Goal: Information Seeking & Learning: Learn about a topic

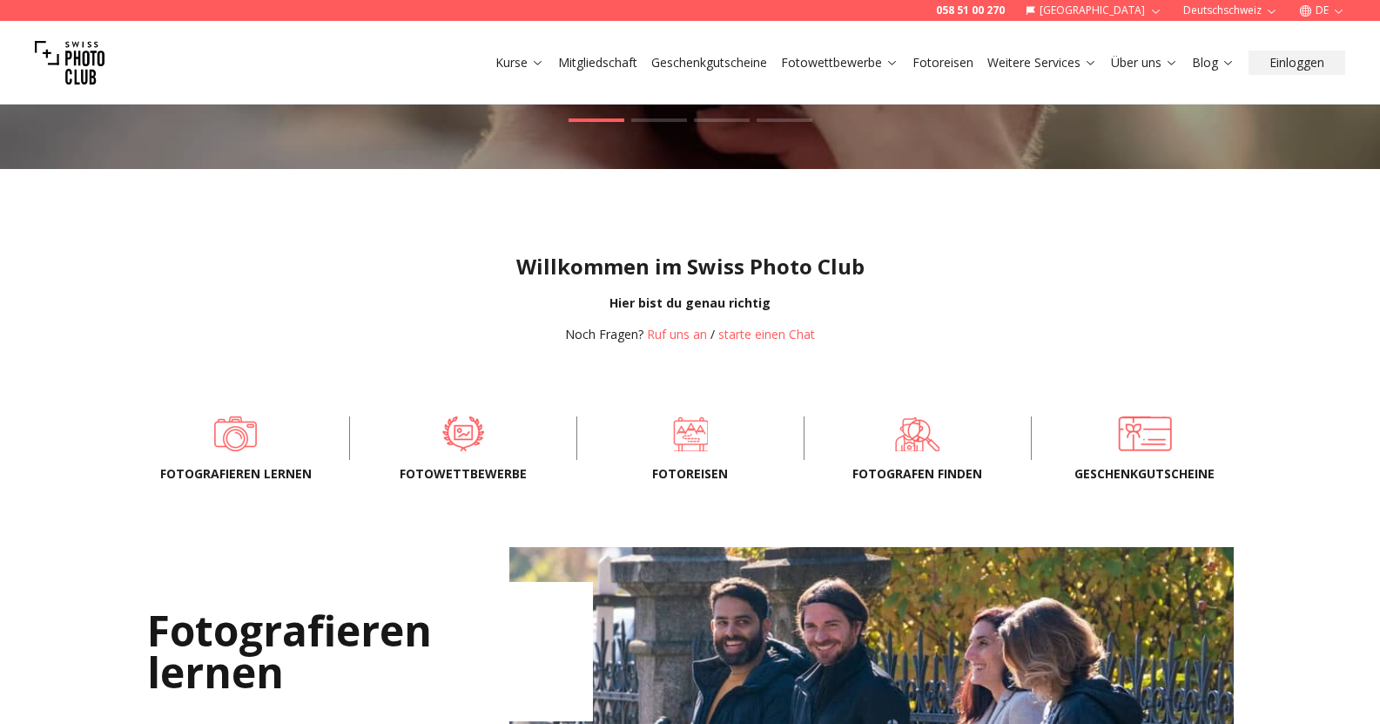
scroll to position [435, 0]
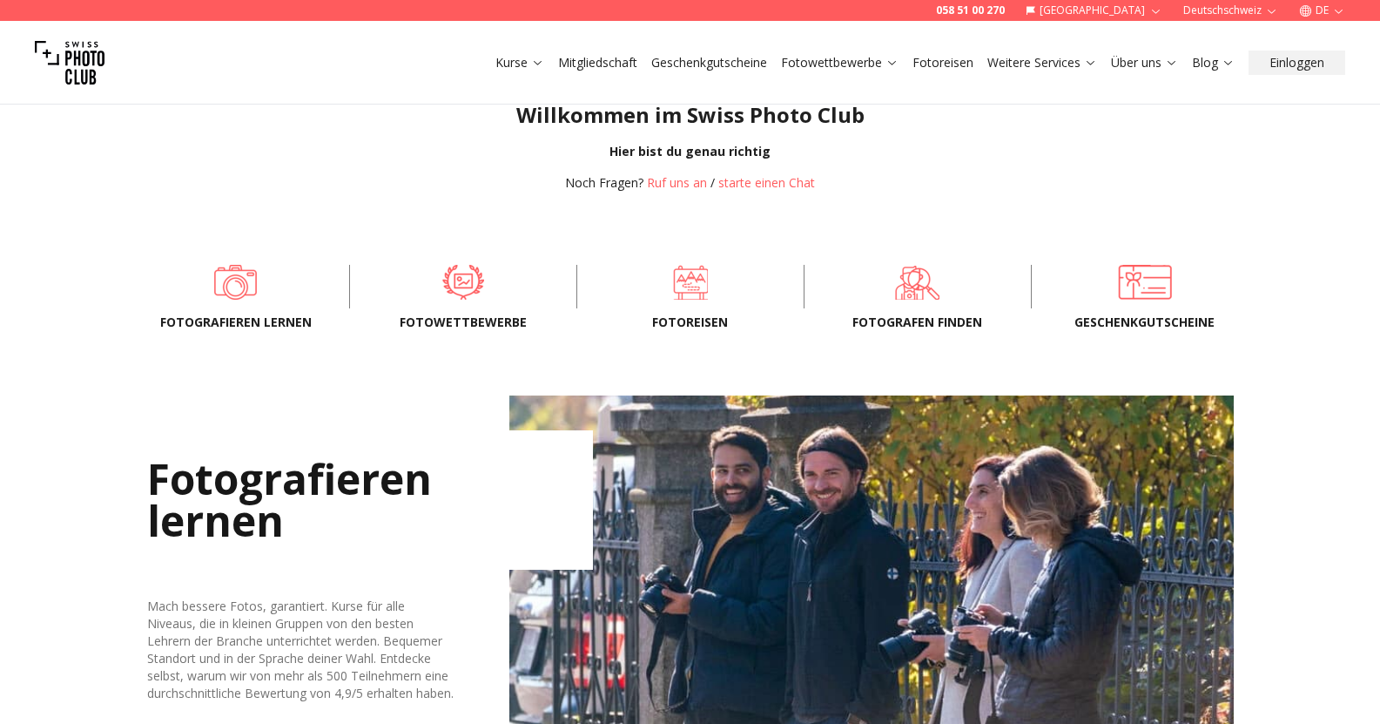
click at [484, 319] on span "Fotowettbewerbe" at bounding box center [463, 321] width 171 height 17
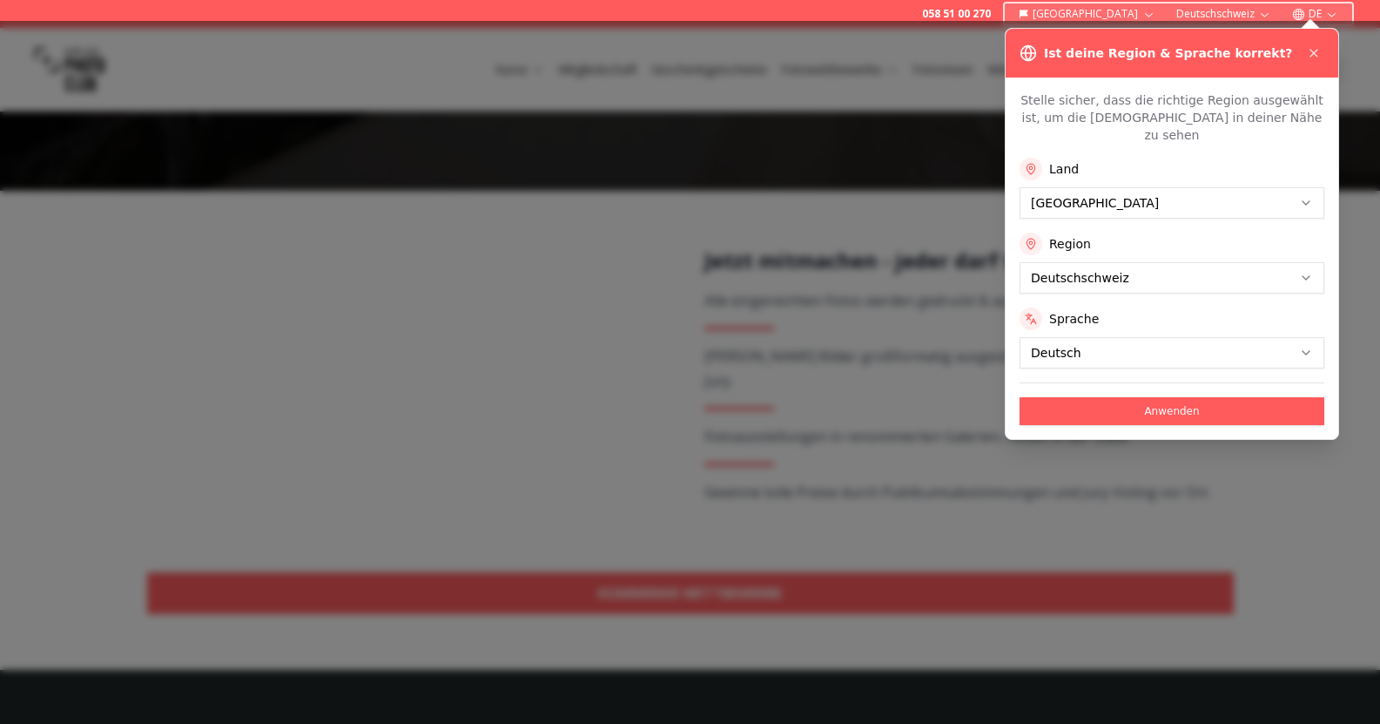
scroll to position [261, 0]
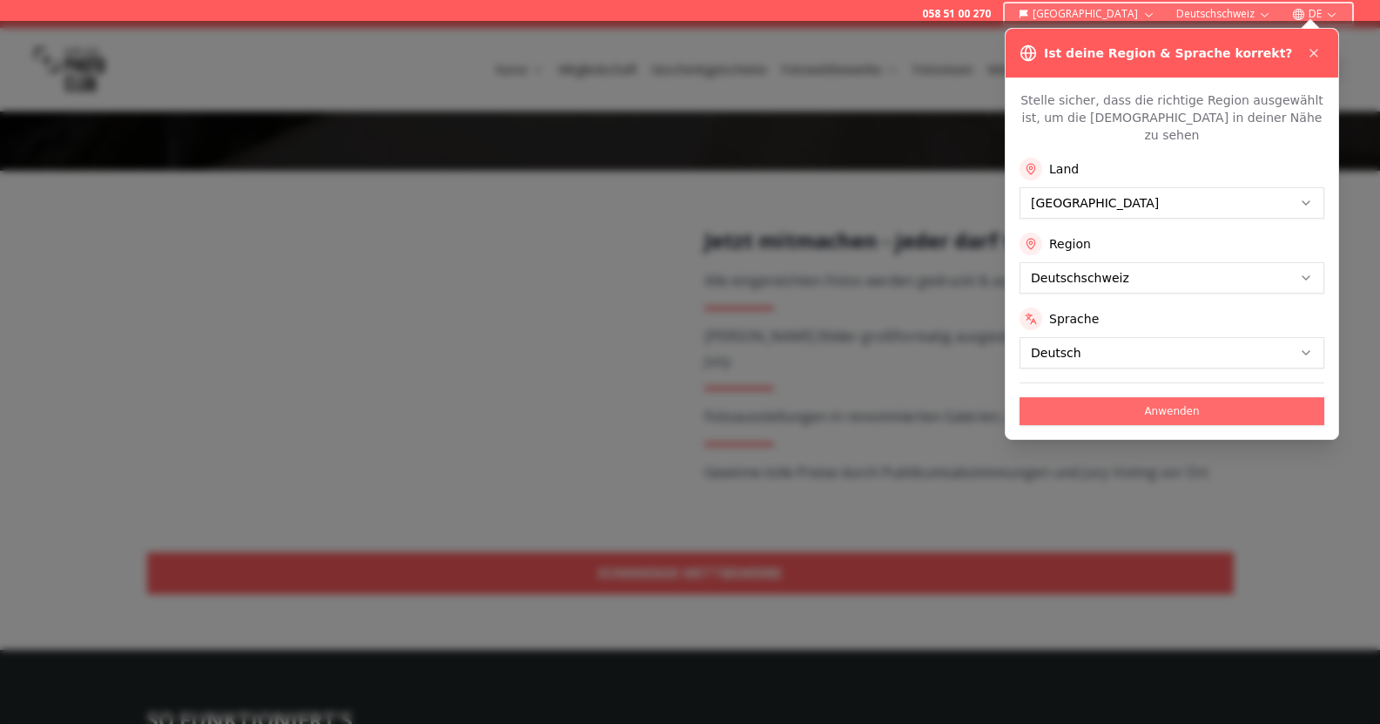
click at [1173, 399] on button "Anwenden" at bounding box center [1172, 411] width 305 height 28
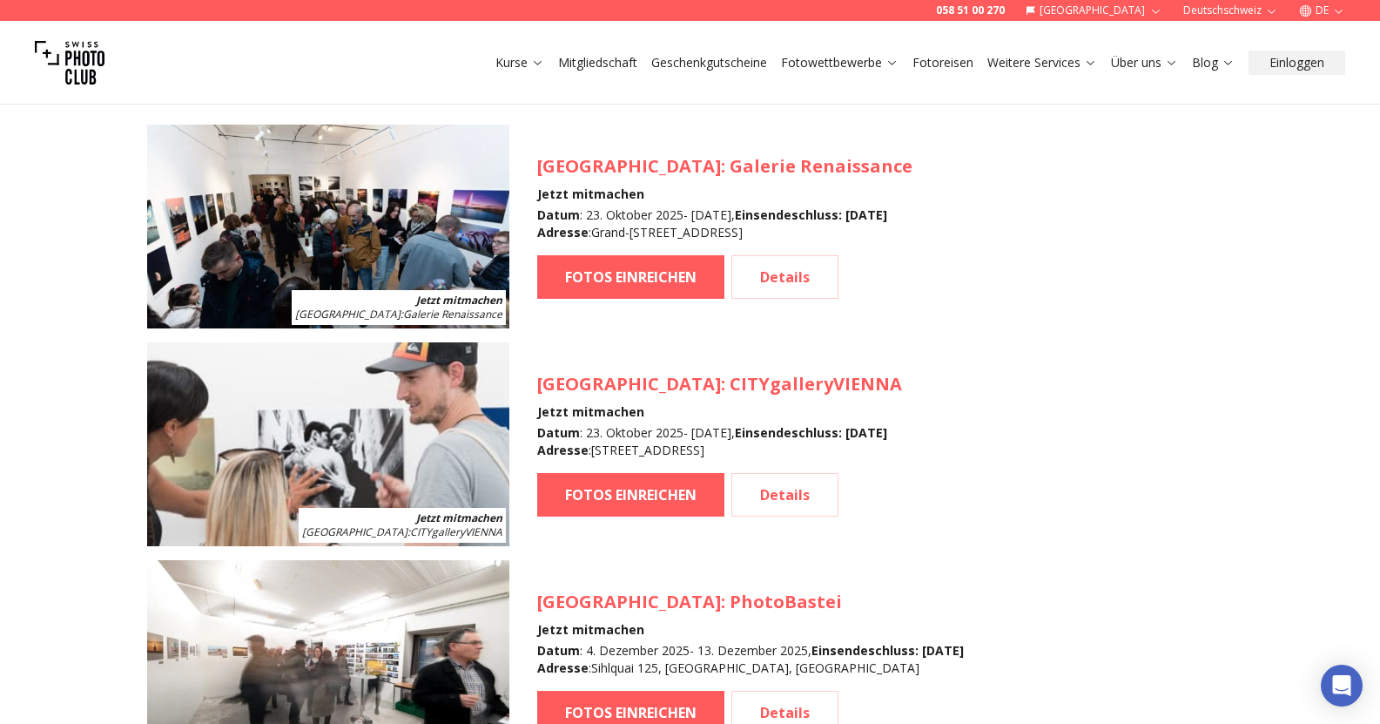
scroll to position [1393, 0]
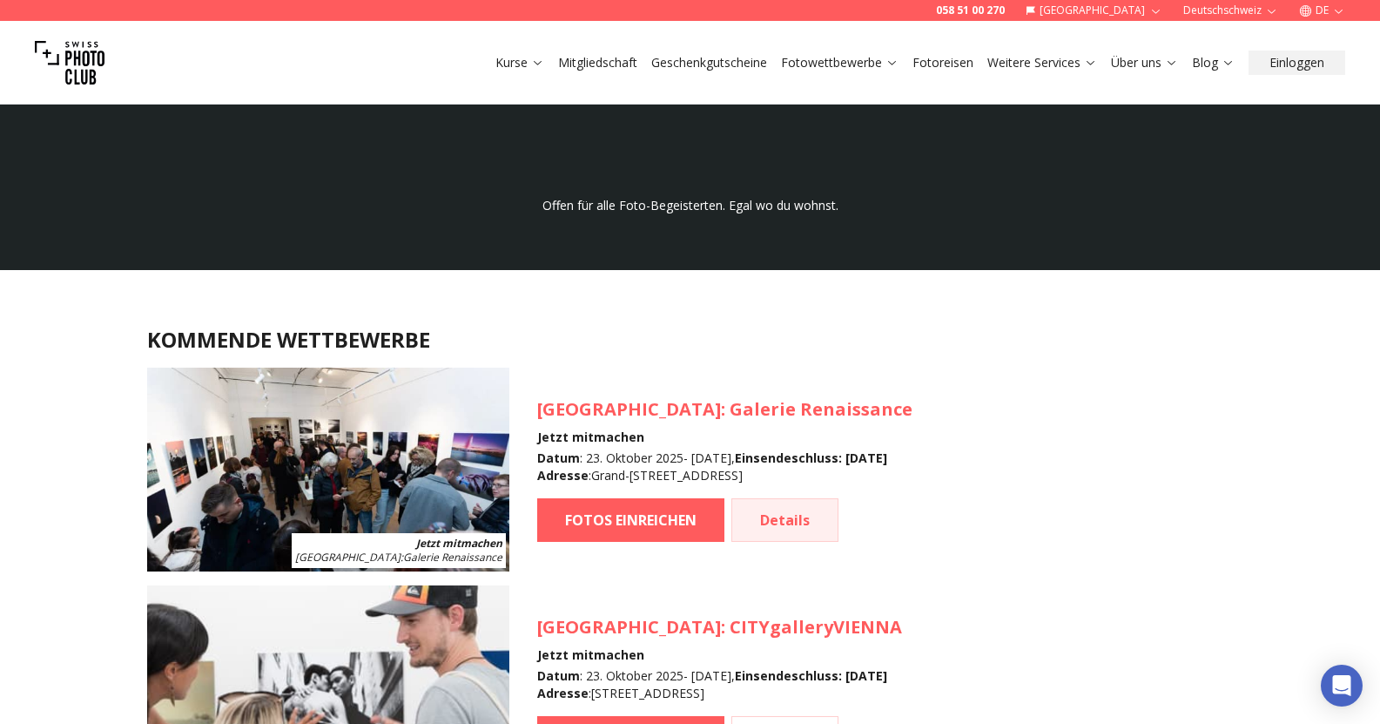
click at [788, 515] on link "Details" at bounding box center [784, 520] width 107 height 44
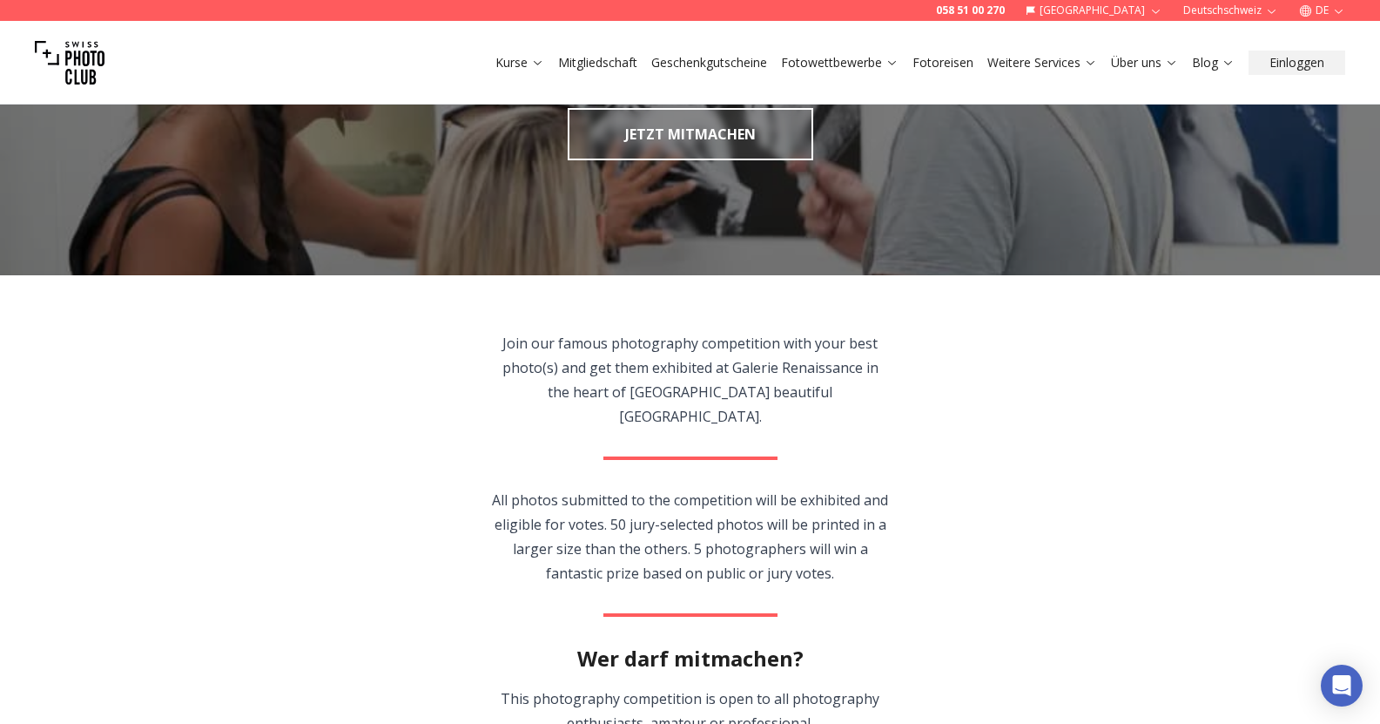
scroll to position [261, 0]
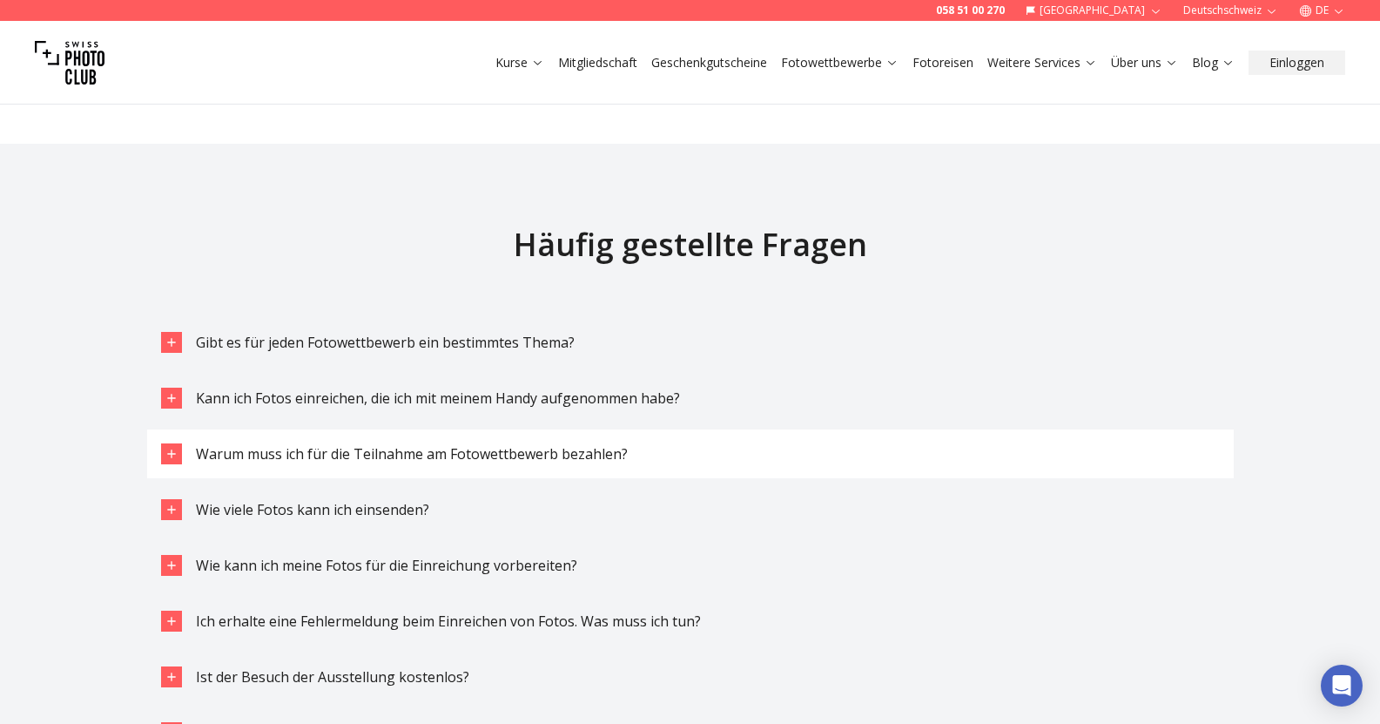
scroll to position [3483, 0]
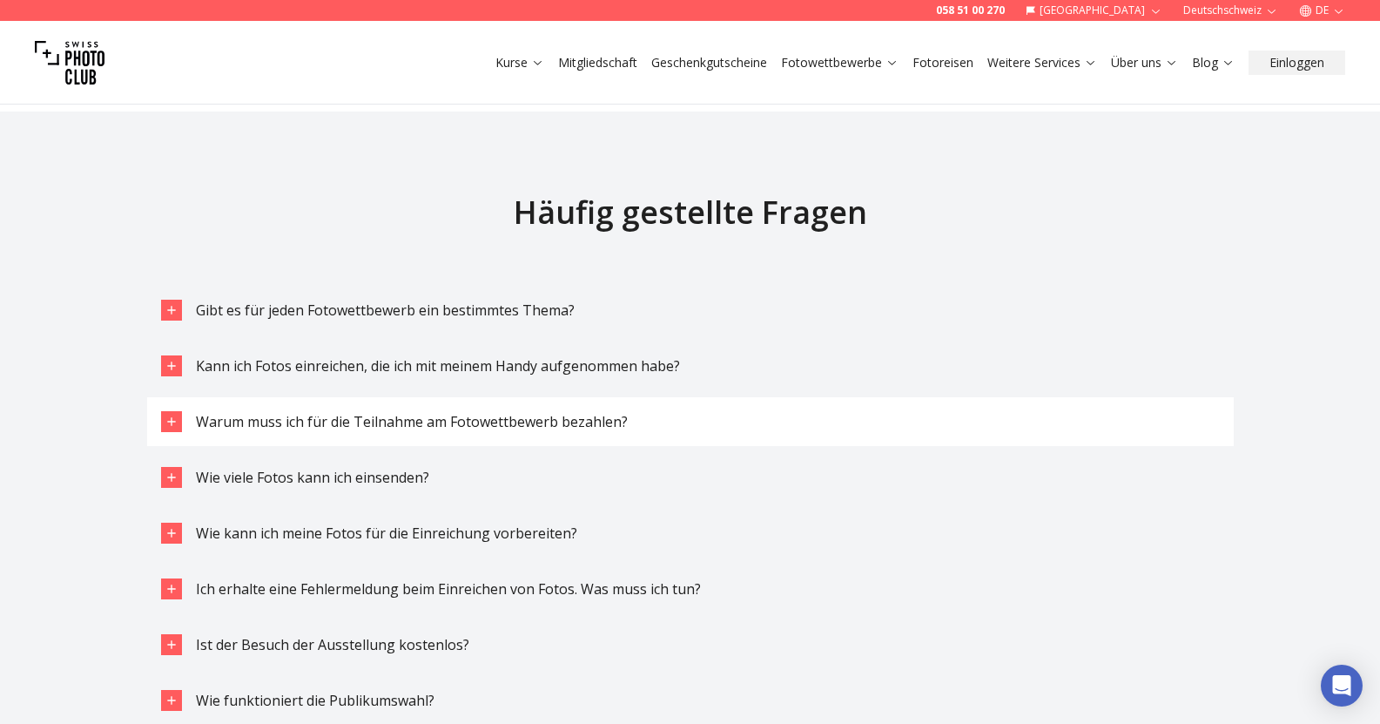
click at [167, 422] on icon "button" at bounding box center [172, 421] width 14 height 14
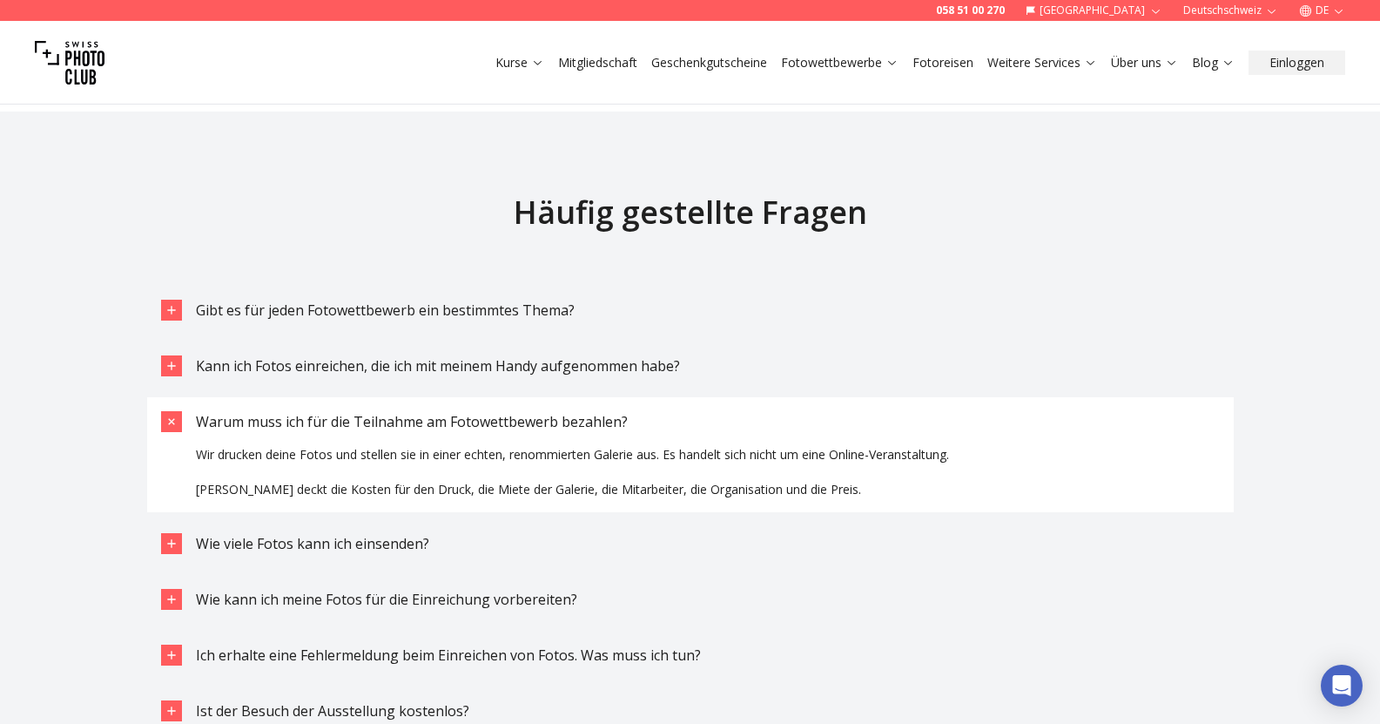
click at [167, 422] on icon "button" at bounding box center [171, 422] width 20 height 20
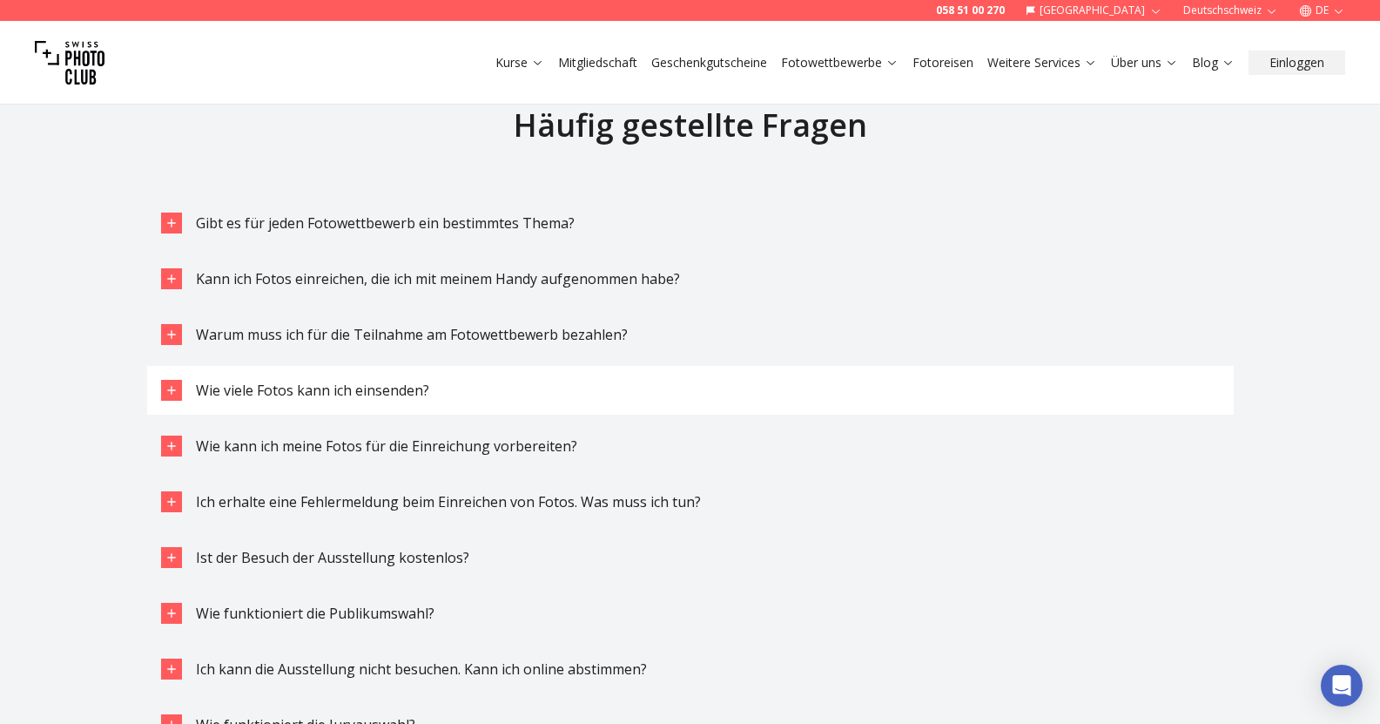
scroll to position [3657, 0]
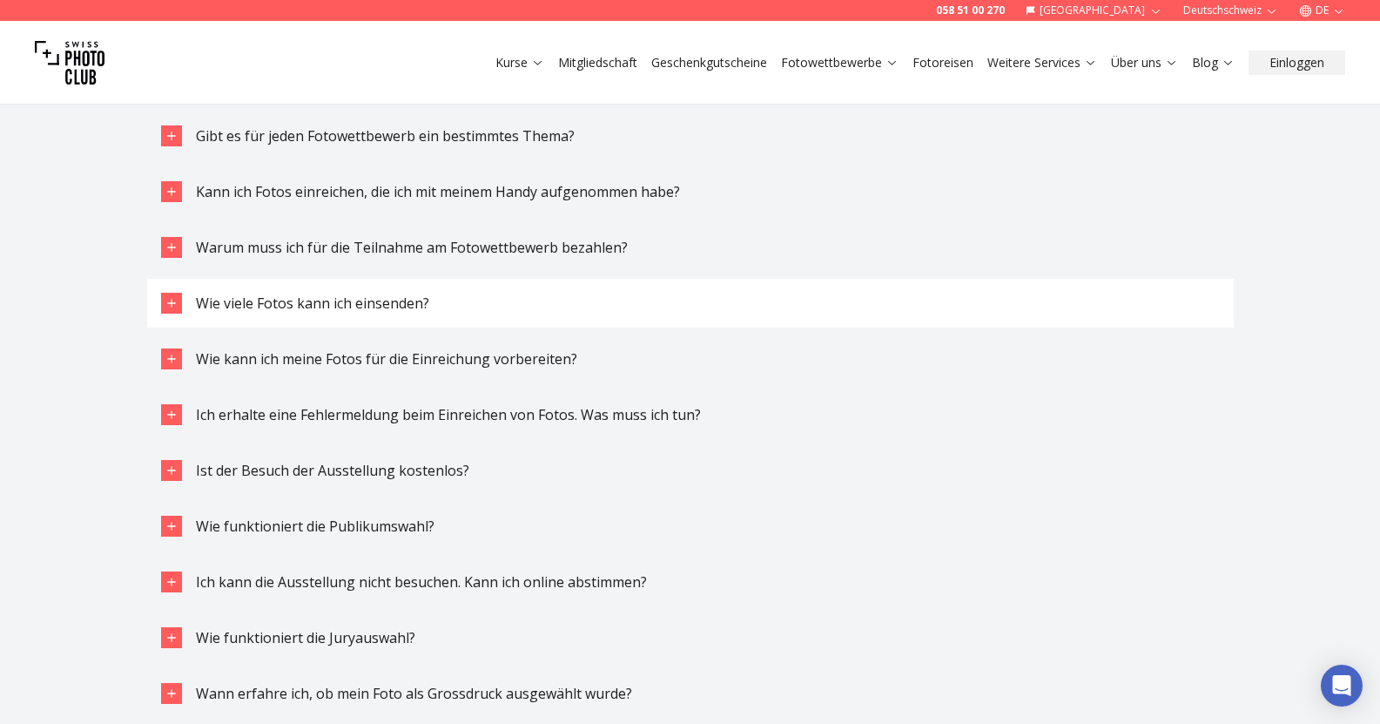
click at [175, 305] on icon "button" at bounding box center [172, 303] width 14 height 14
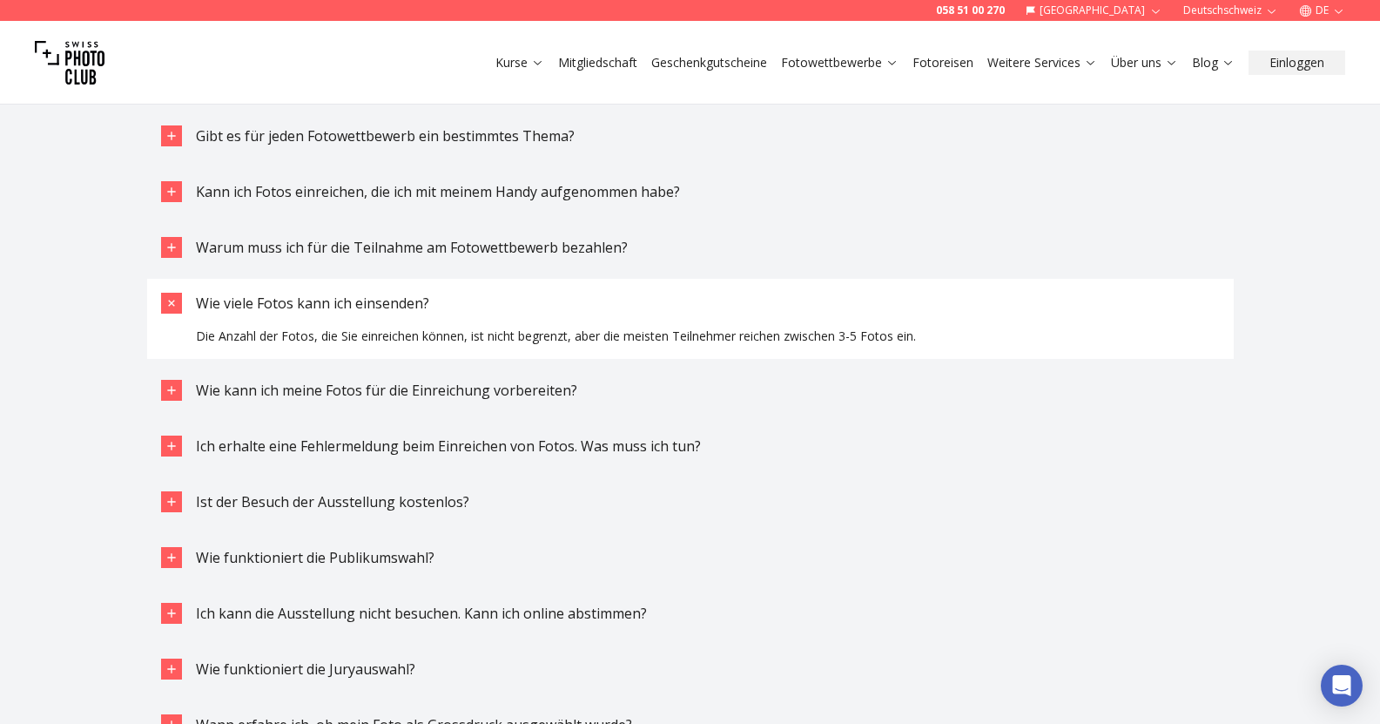
click at [175, 305] on icon "button" at bounding box center [171, 303] width 20 height 20
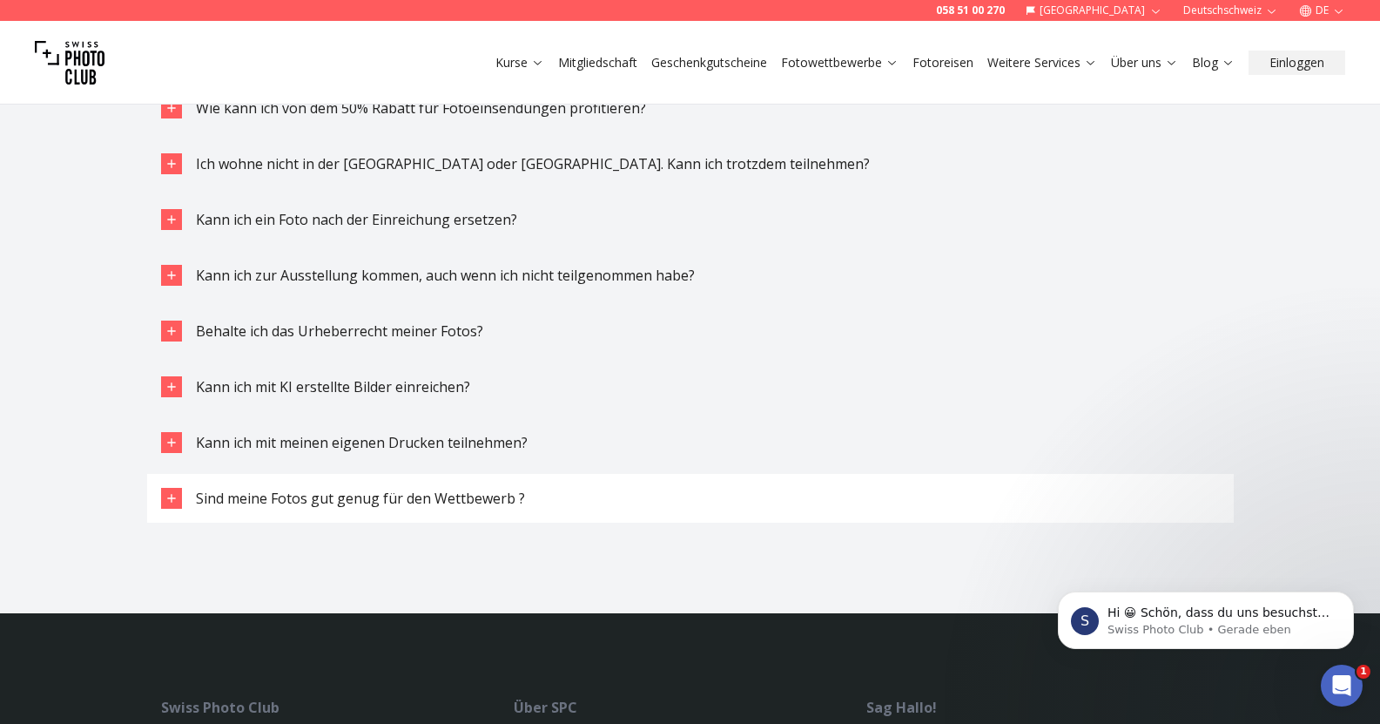
scroll to position [4267, 0]
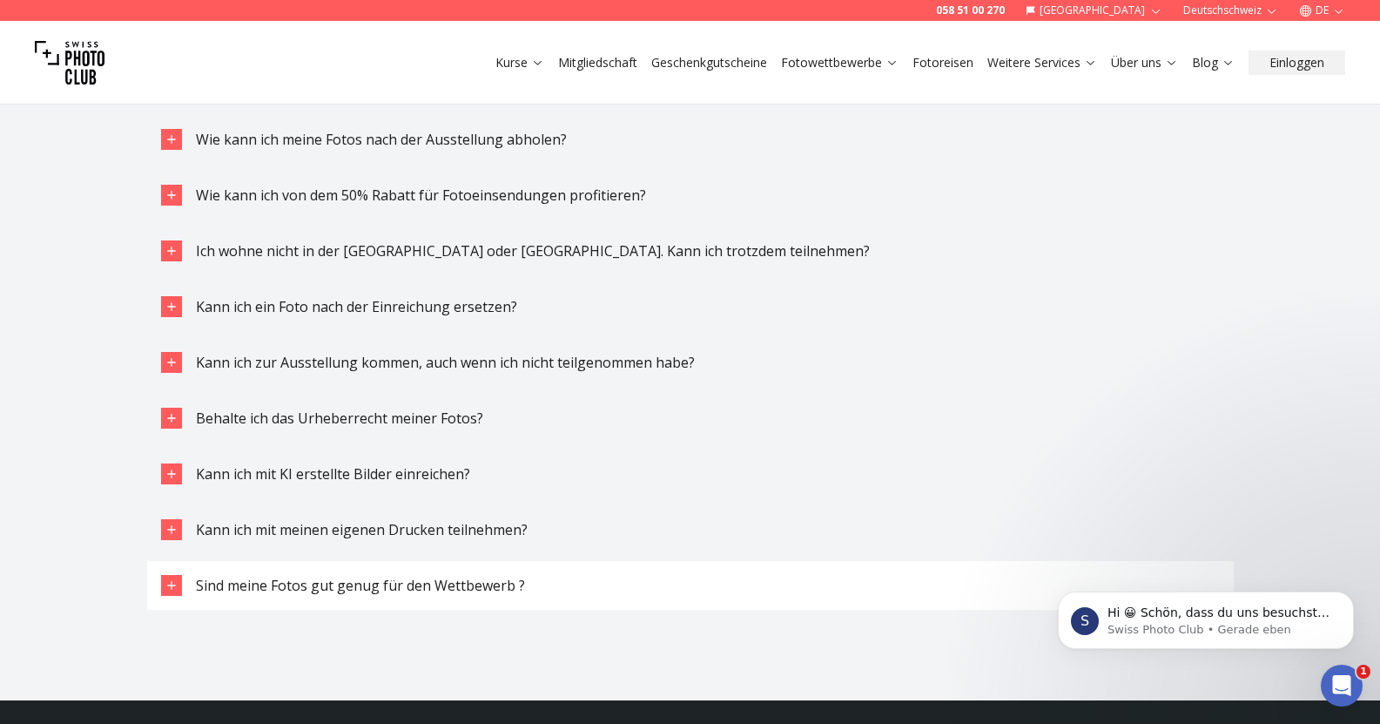
click at [172, 582] on icon "button" at bounding box center [171, 585] width 8 height 8
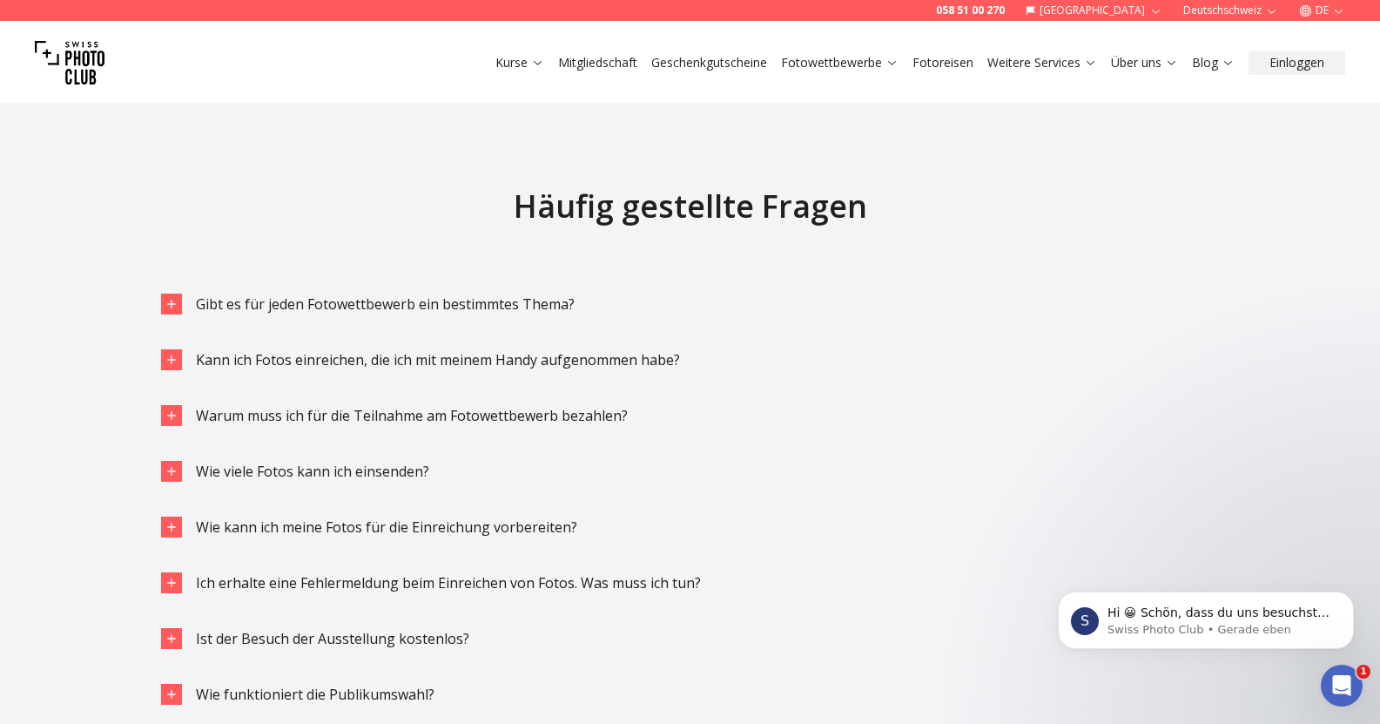
scroll to position [3483, 0]
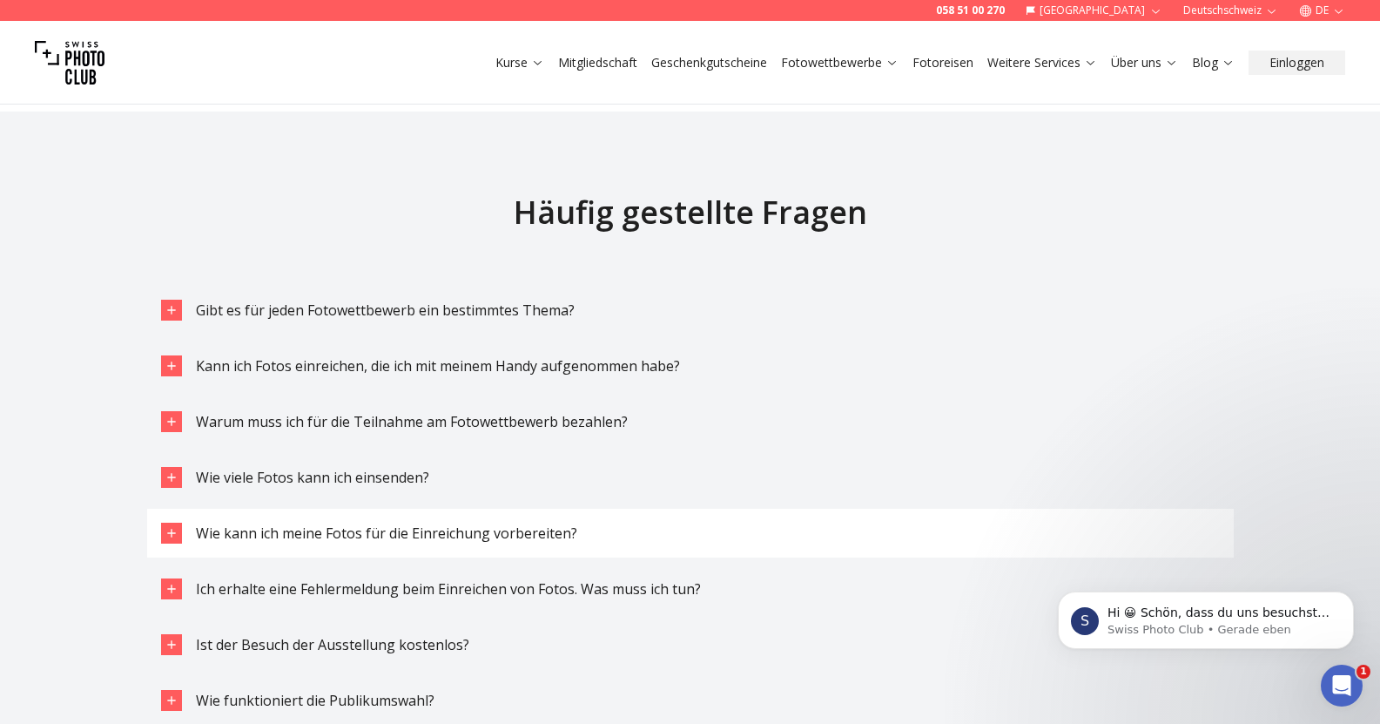
click at [166, 523] on div "button" at bounding box center [171, 532] width 21 height 21
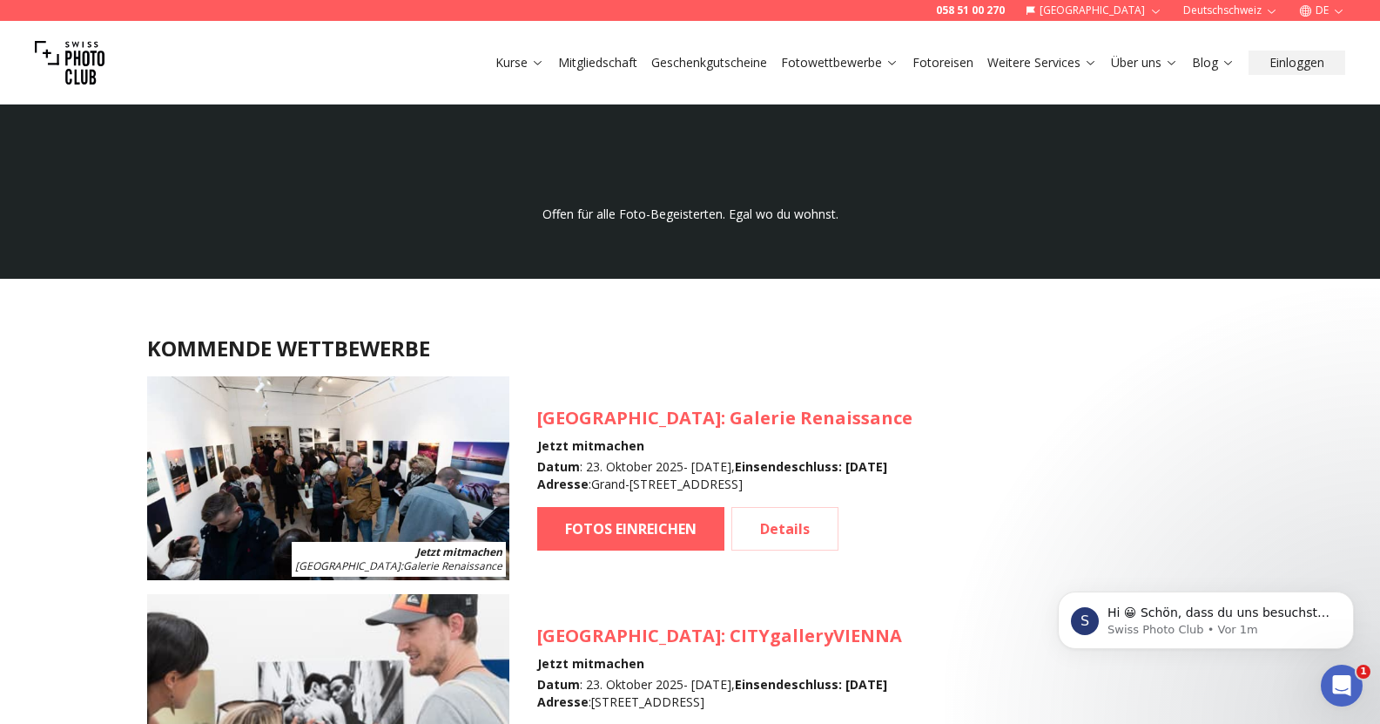
scroll to position [1393, 0]
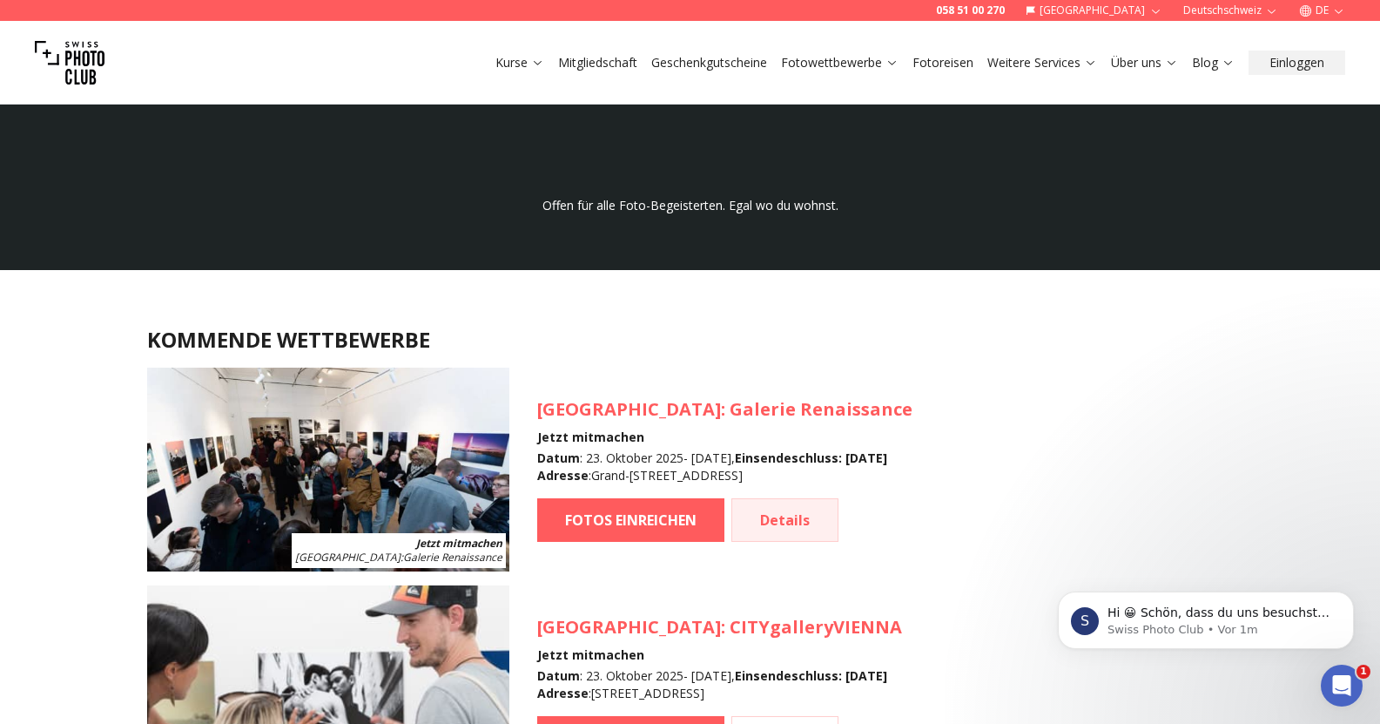
click at [789, 524] on link "Details" at bounding box center [784, 520] width 107 height 44
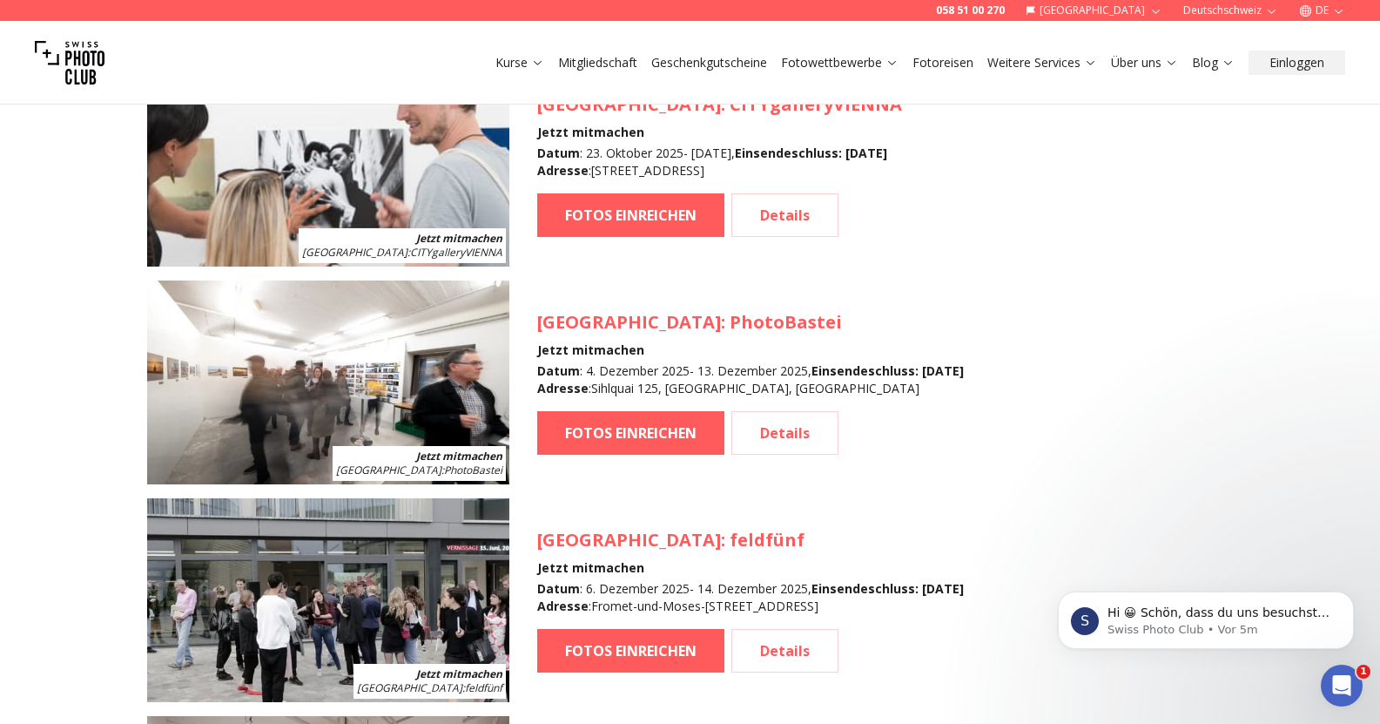
scroll to position [1829, 0]
